Goal: Check status

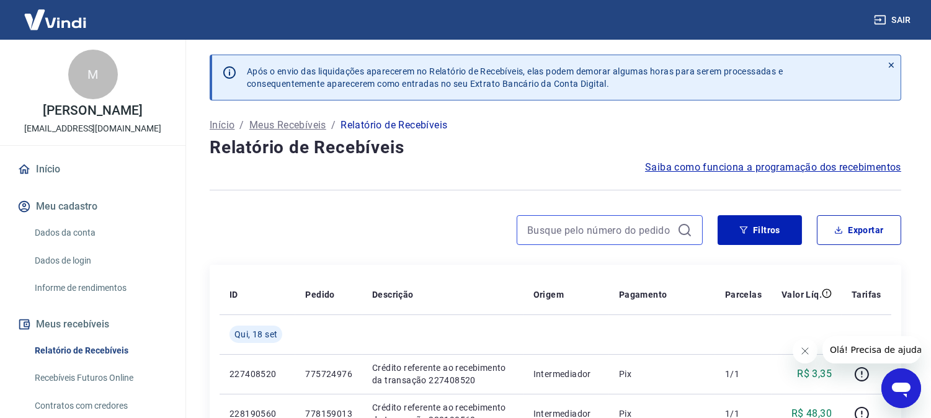
click at [592, 227] on input at bounding box center [599, 230] width 145 height 19
paste input "775724976"
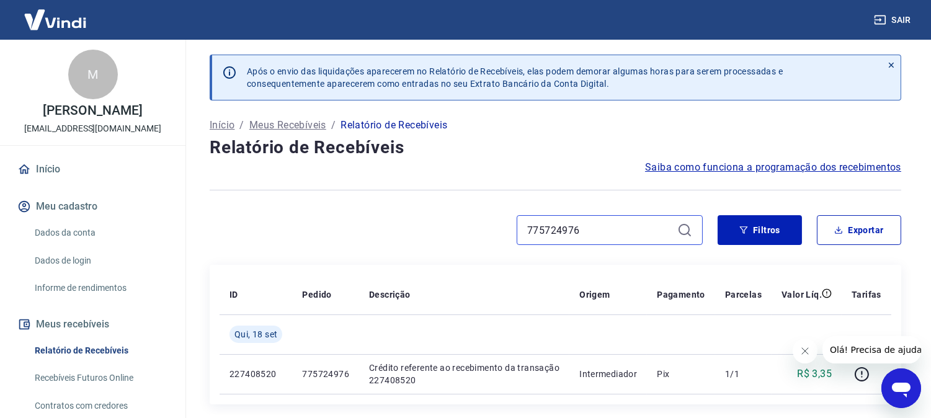
type input "775724976"
